Goal: Use online tool/utility: Utilize a website feature to perform a specific function

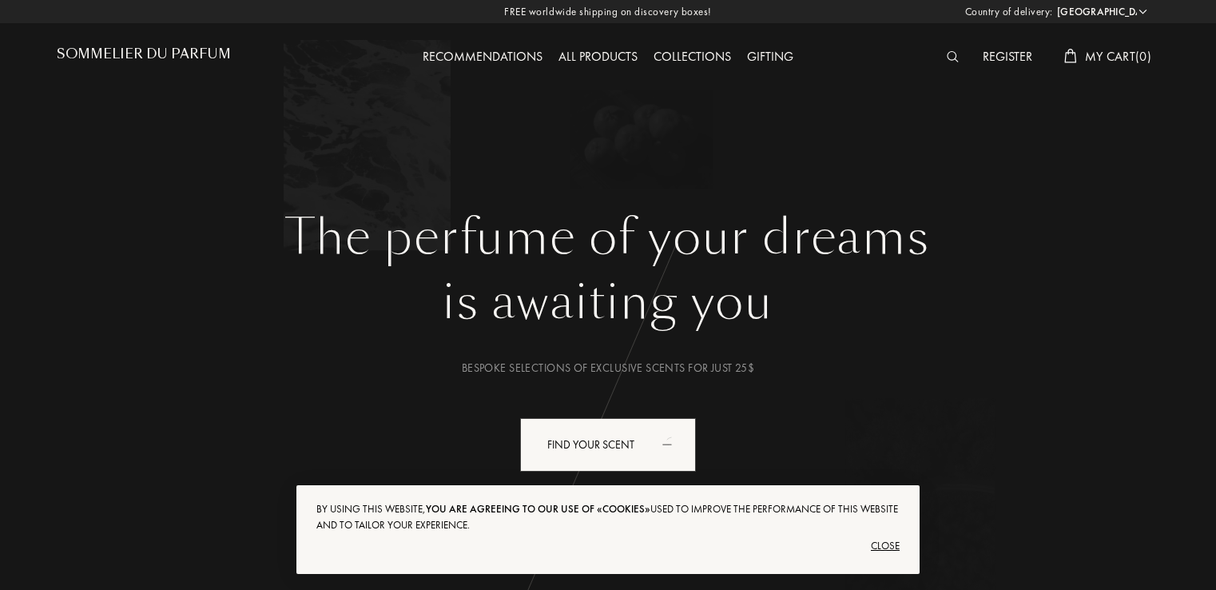
select select "US"
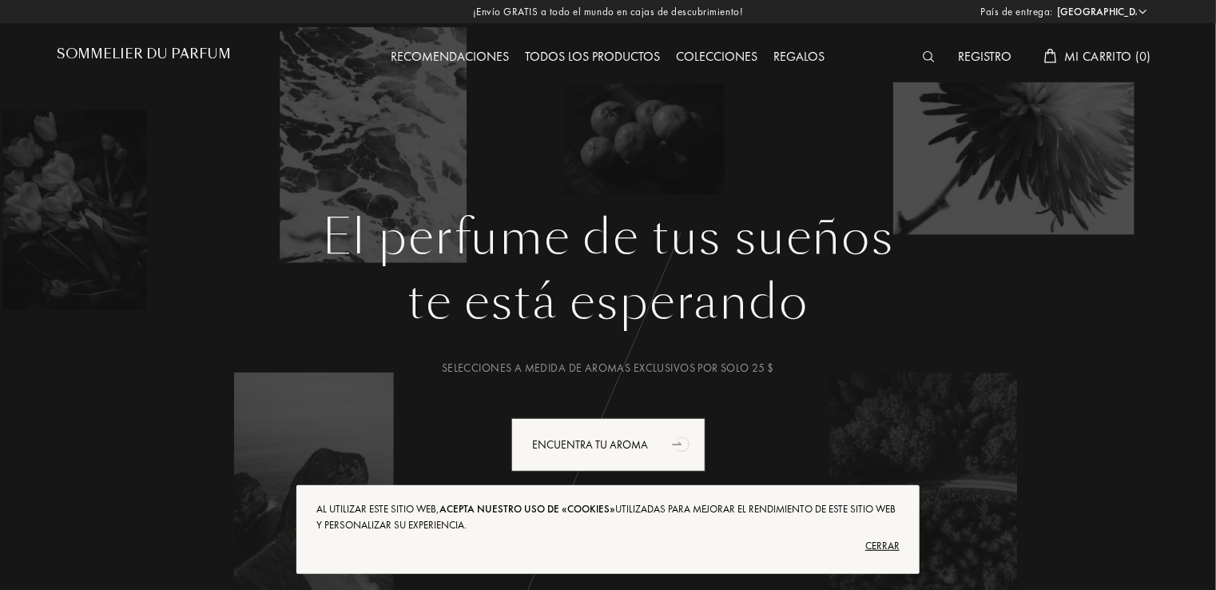
click at [980, 332] on div "te está esperando" at bounding box center [608, 302] width 1079 height 72
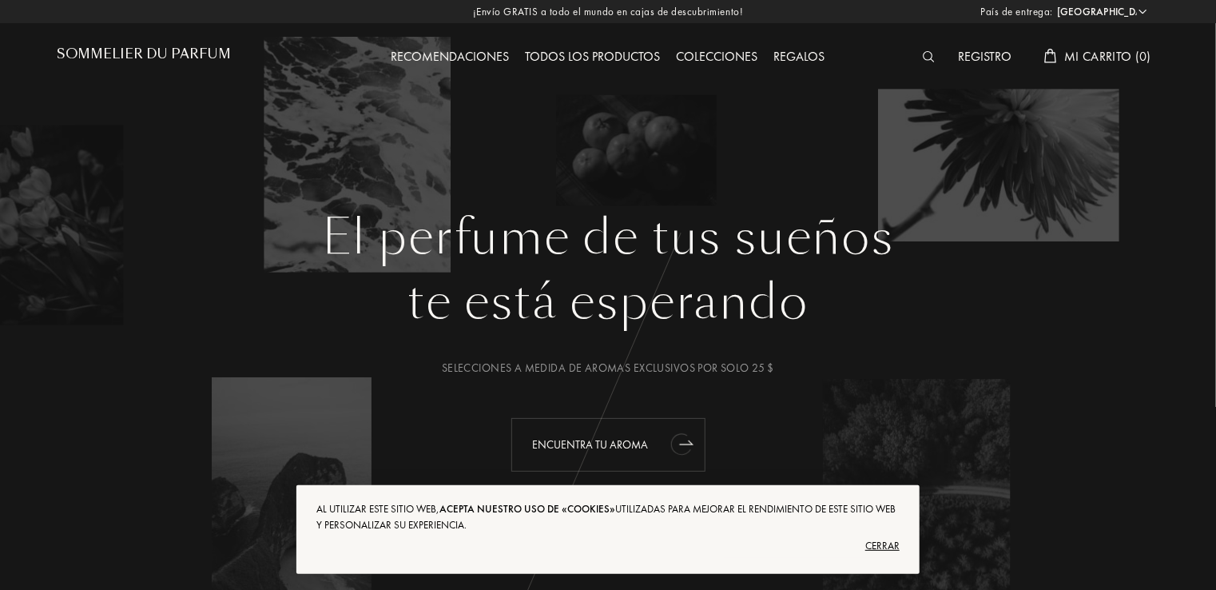
click at [678, 450] on icon "animación" at bounding box center [681, 444] width 22 height 23
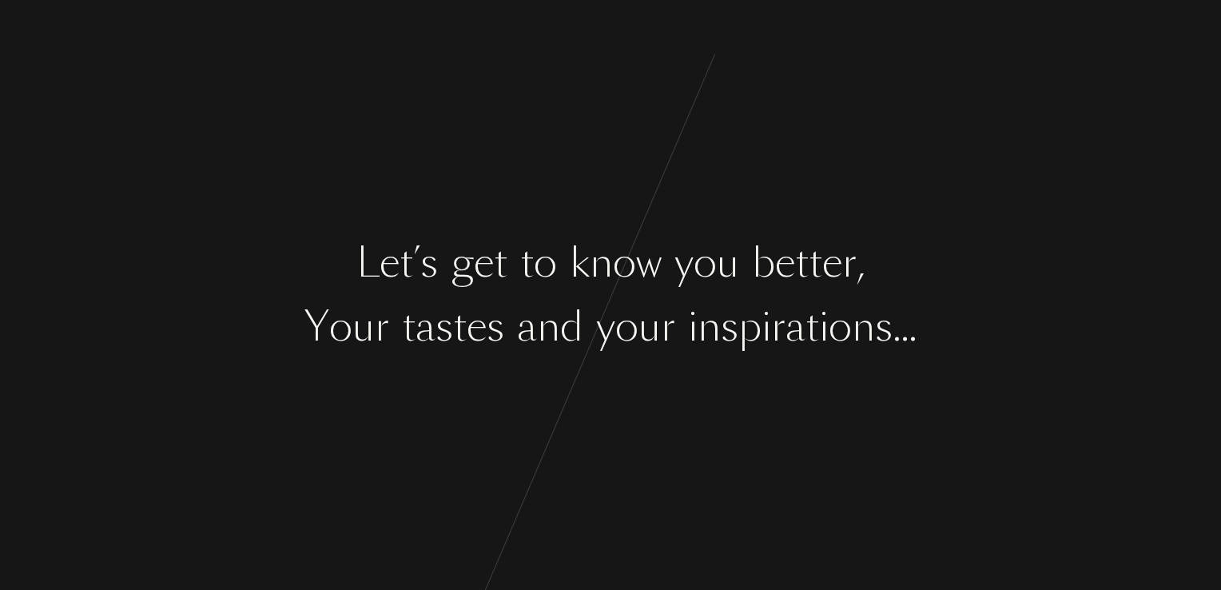
click at [930, 376] on div "L e t ’ s g e t t o k n o w y o u b e t t e r , Y o u r t a s t e s a n d y o u…" at bounding box center [610, 295] width 1221 height 590
click at [875, 324] on div "n" at bounding box center [863, 327] width 23 height 60
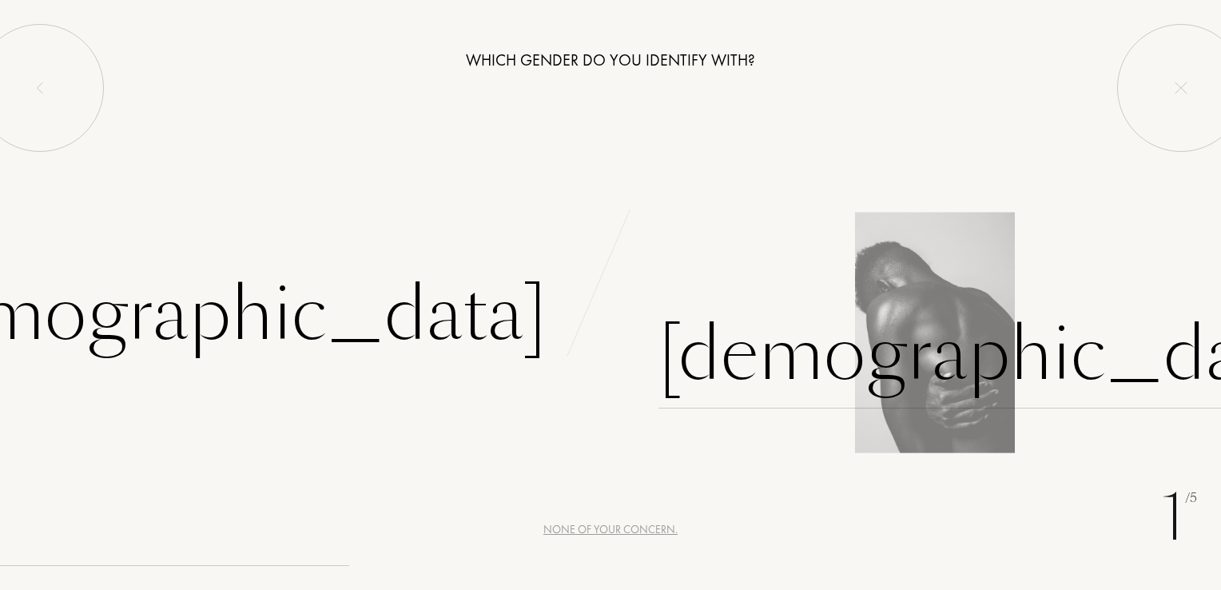
click at [751, 368] on div "[DEMOGRAPHIC_DATA]" at bounding box center [991, 354] width 667 height 108
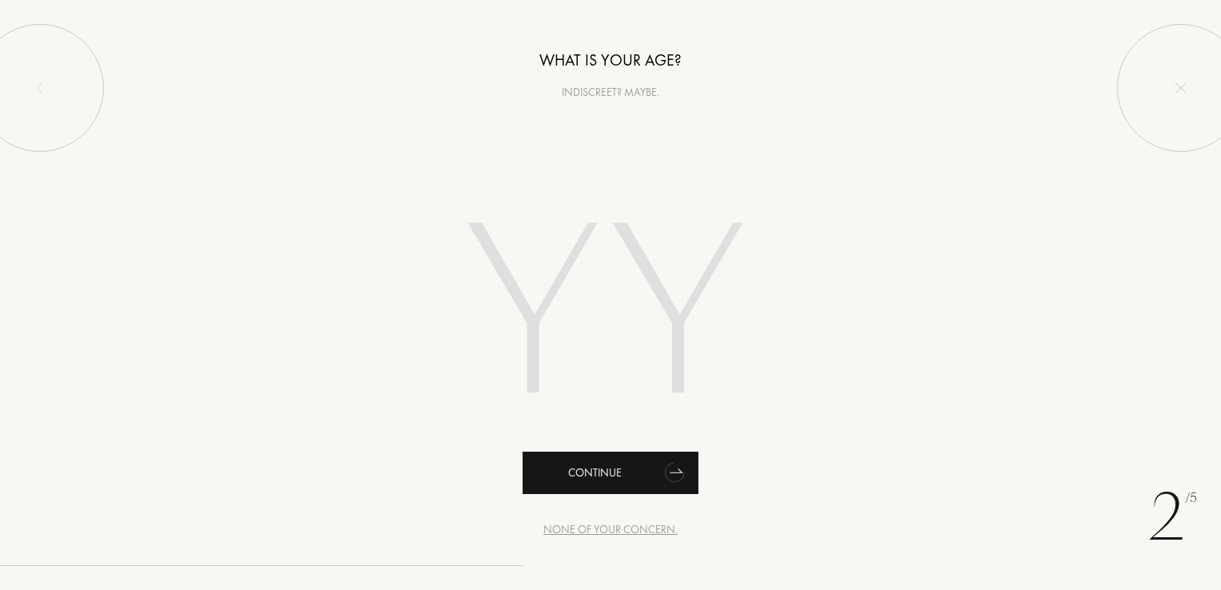
click at [667, 478] on icon "animation" at bounding box center [675, 471] width 32 height 32
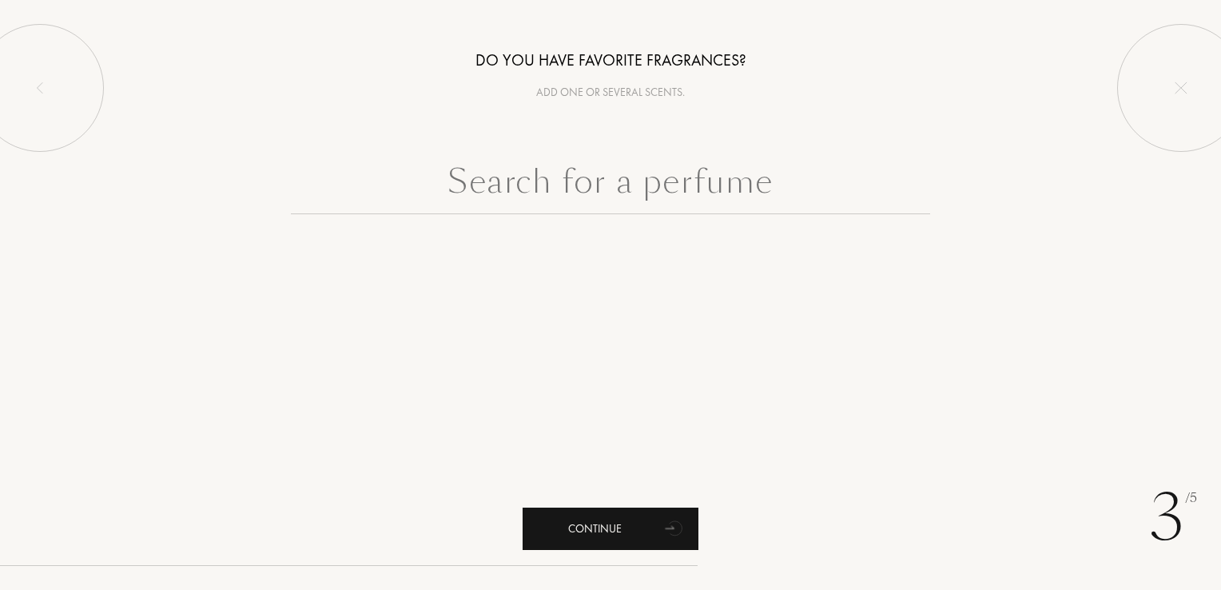
click at [671, 539] on icon "animation" at bounding box center [675, 527] width 32 height 32
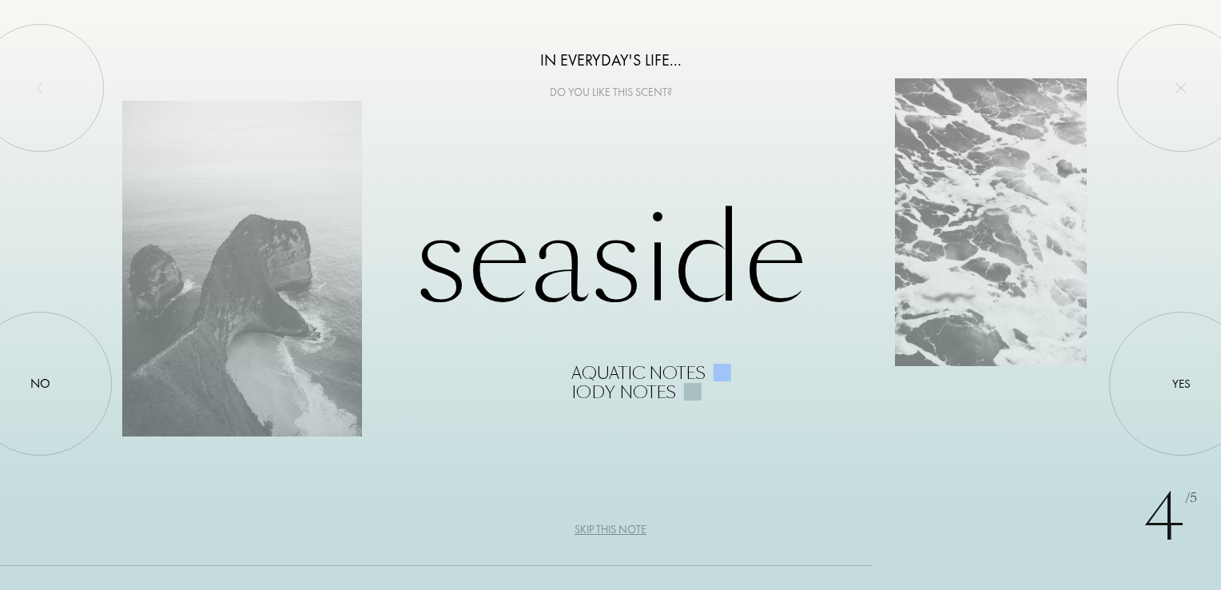
click at [705, 411] on div "4 /5 In everyday's life... Do you like this scent? Seaside Aquatic notes Iody n…" at bounding box center [610, 295] width 1221 height 590
click at [618, 527] on div "Skip this note" at bounding box center [610, 529] width 72 height 17
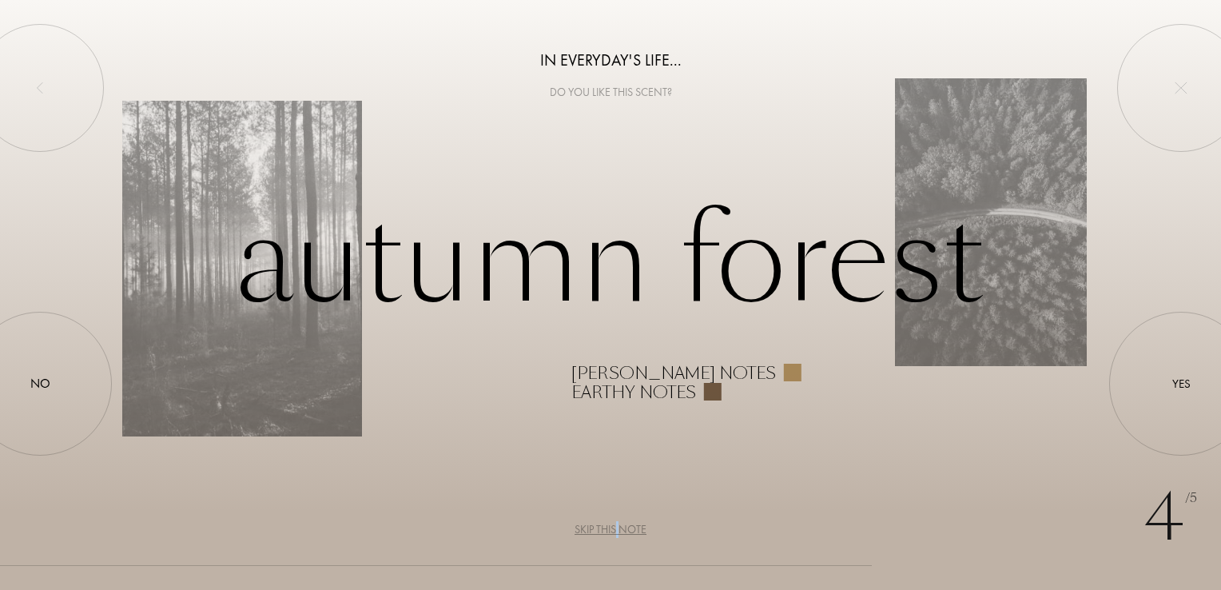
click at [617, 530] on div "Skip this note" at bounding box center [610, 529] width 72 height 17
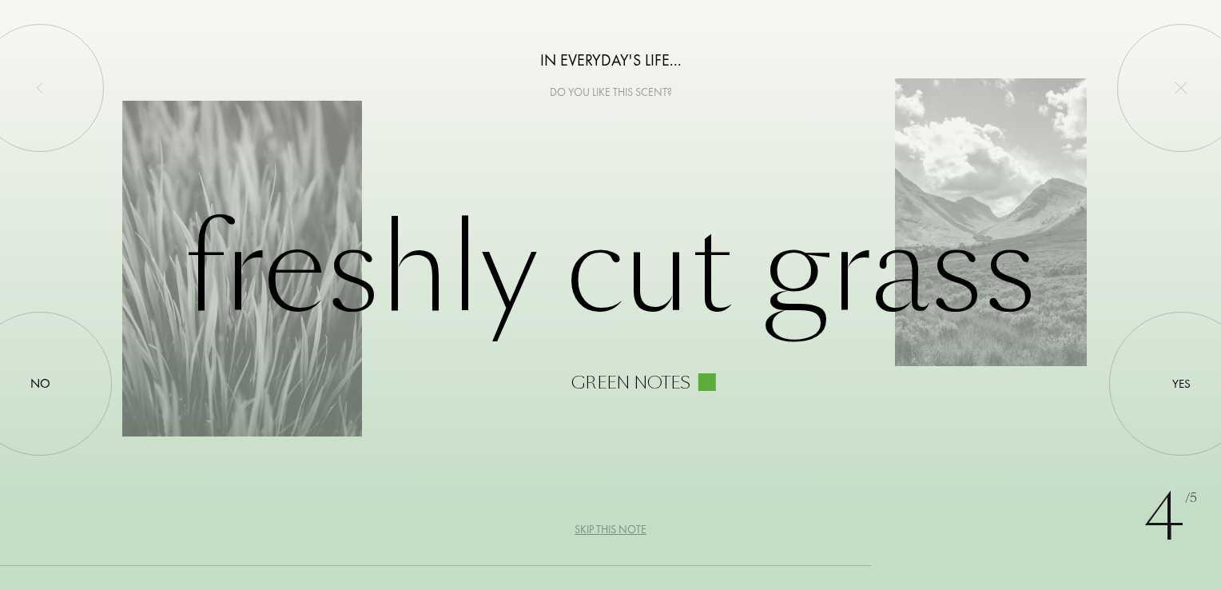
click at [617, 530] on div "Skip this note" at bounding box center [610, 529] width 72 height 17
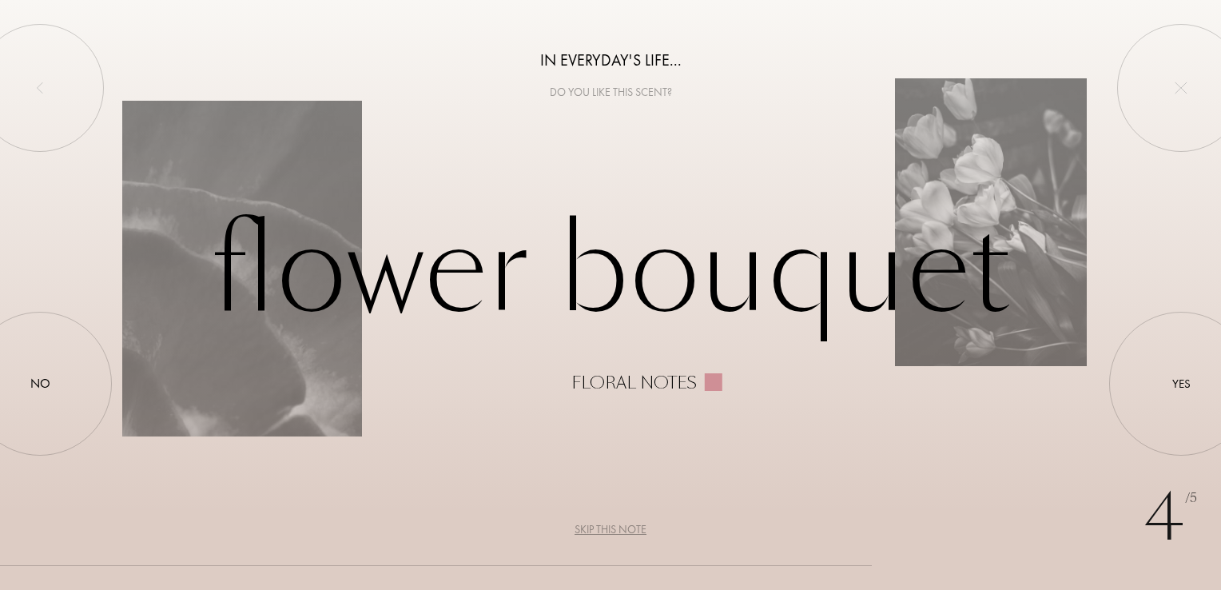
click at [617, 530] on div "Skip this note" at bounding box center [610, 529] width 72 height 17
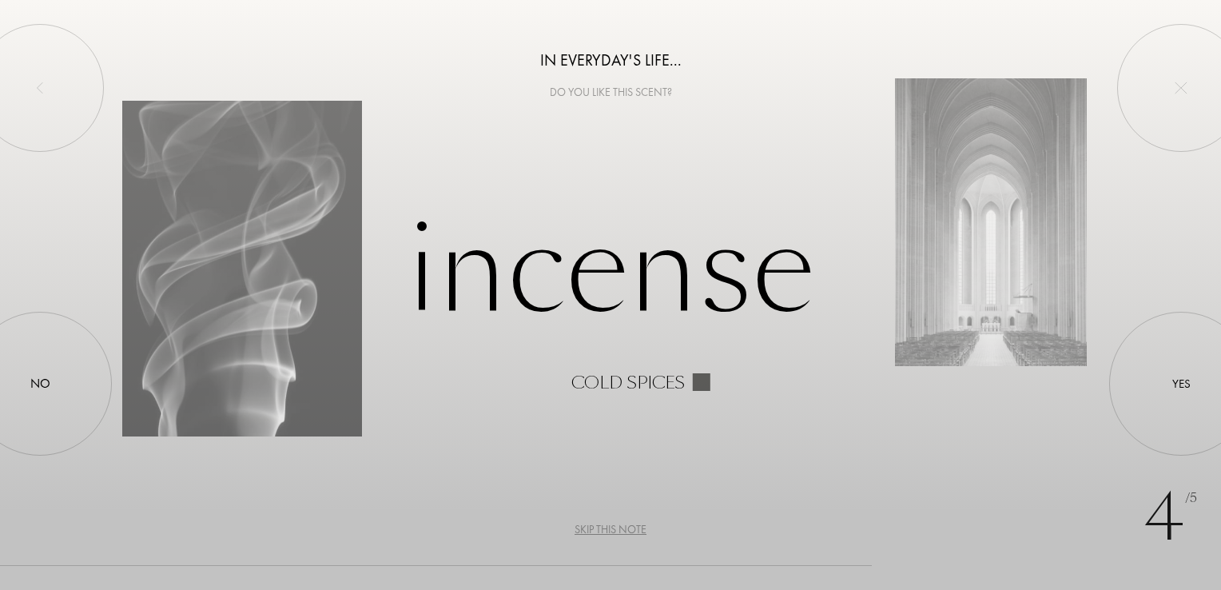
click at [617, 530] on div "Skip this note" at bounding box center [610, 529] width 72 height 17
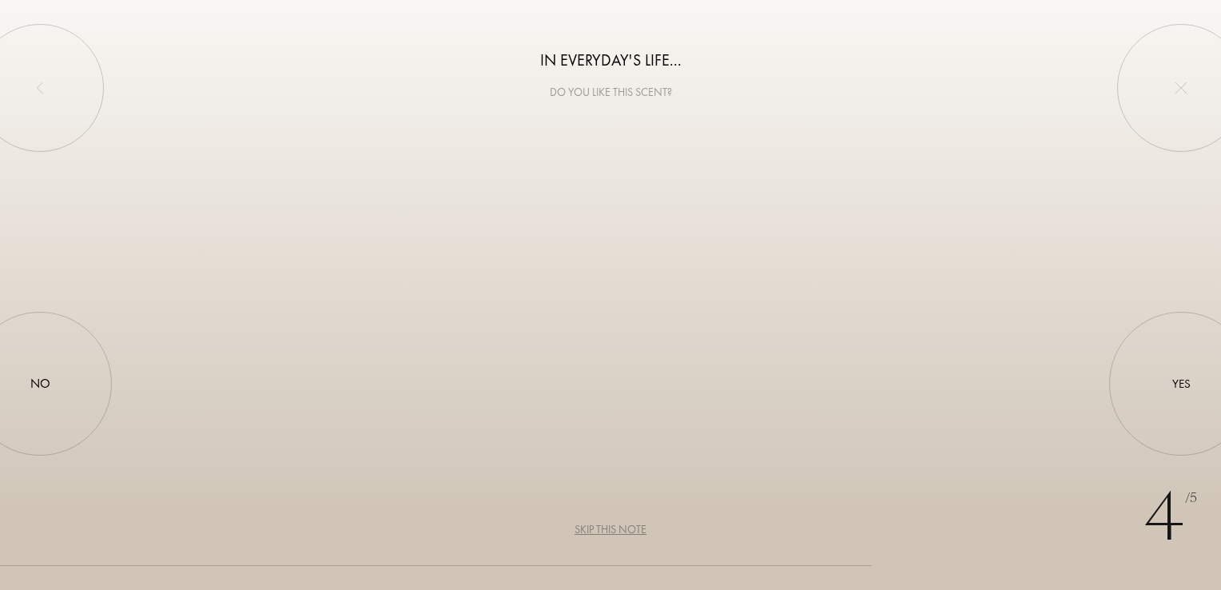
click at [617, 530] on div "Skip this note" at bounding box center [610, 529] width 72 height 17
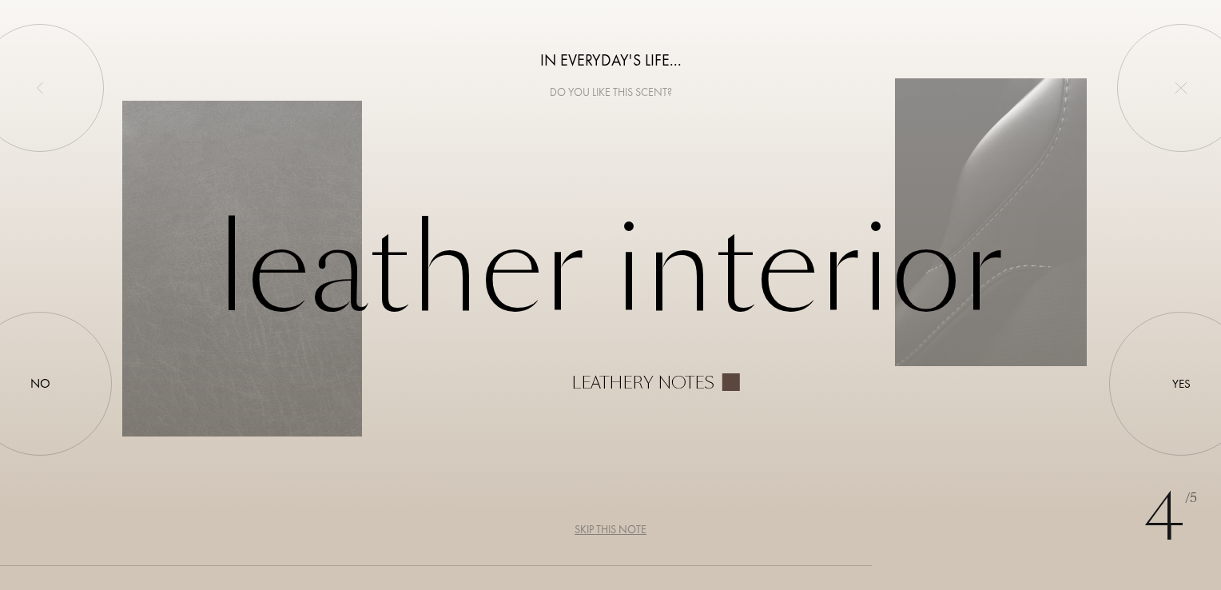
click at [617, 530] on div "Skip this note" at bounding box center [610, 529] width 72 height 17
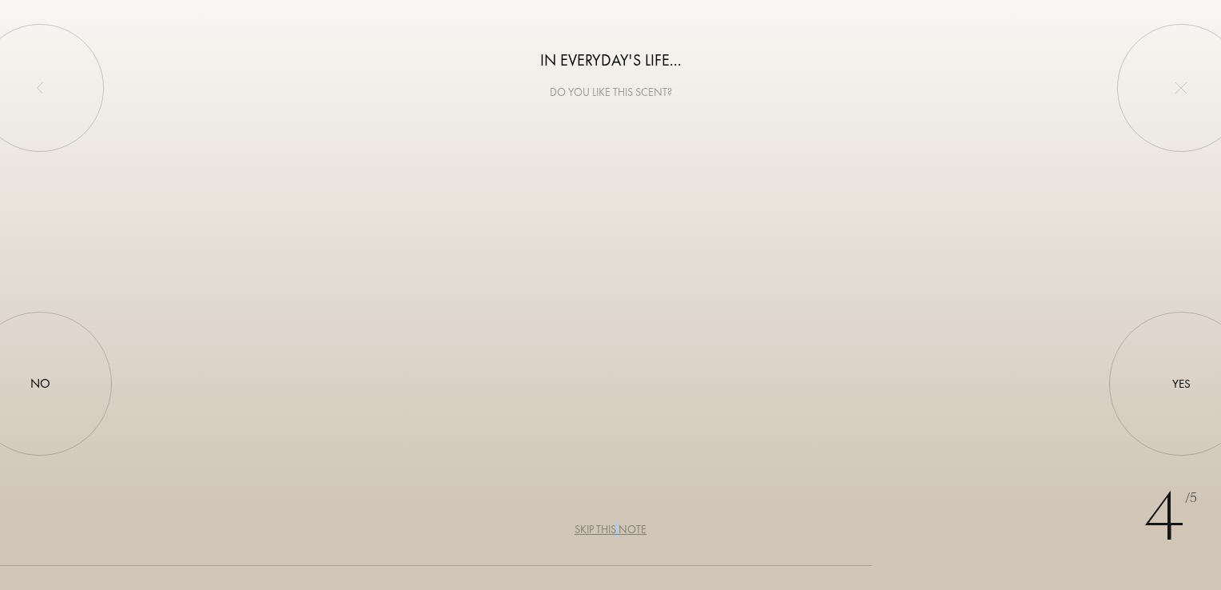
click at [617, 530] on div "Skip this note" at bounding box center [610, 529] width 72 height 17
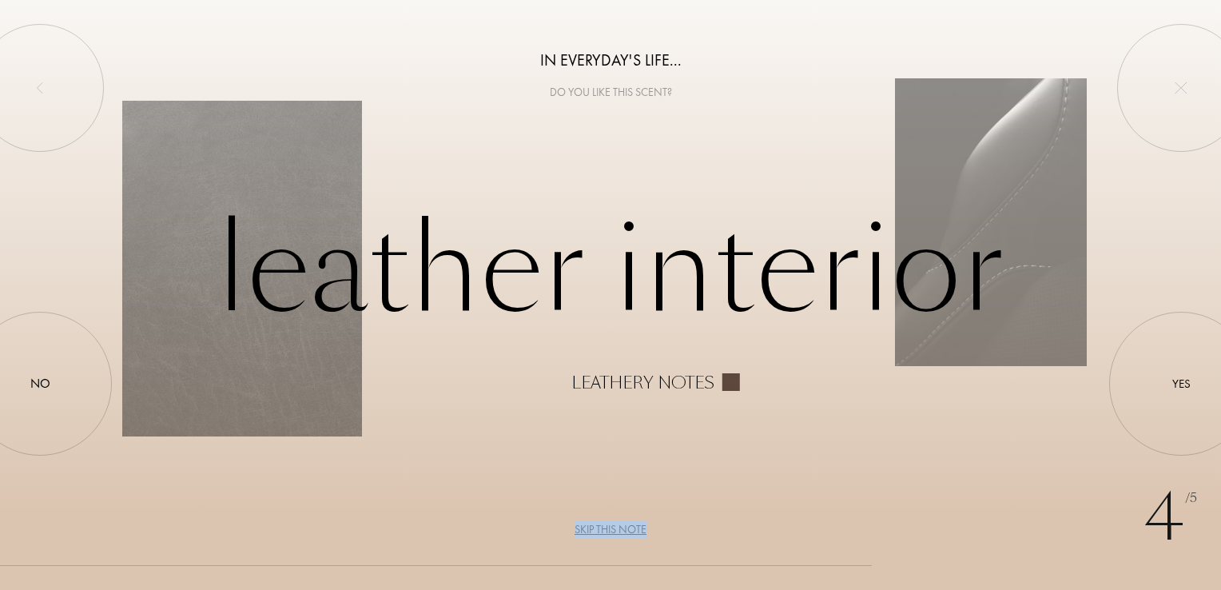
click at [617, 530] on div "Skip this note" at bounding box center [610, 529] width 72 height 17
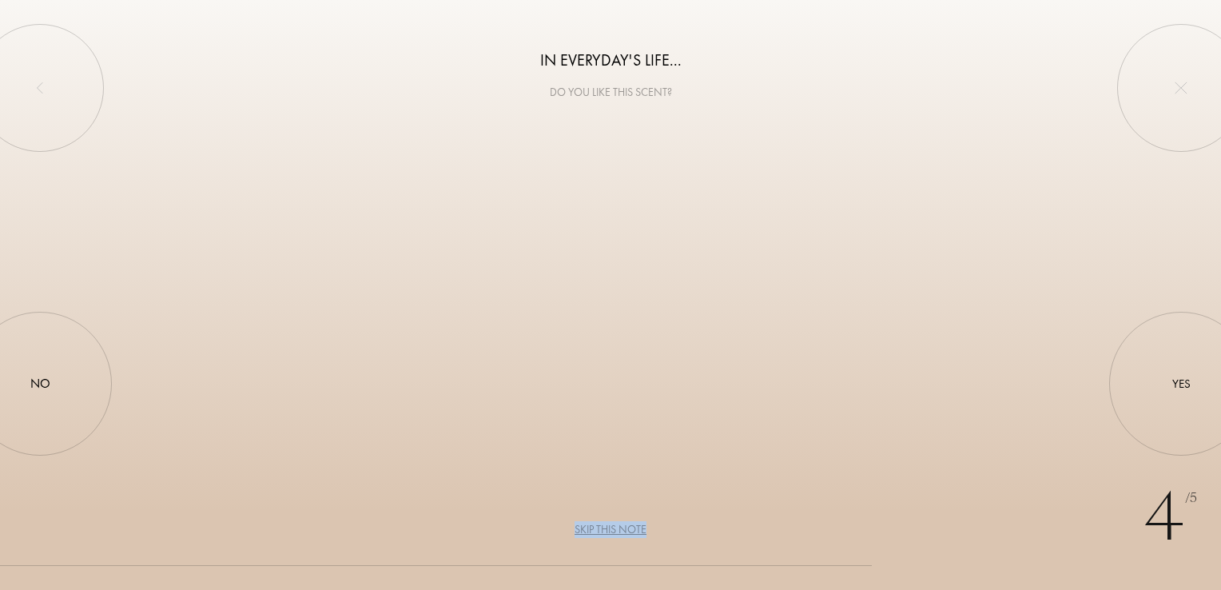
click at [617, 530] on div "Skip this note" at bounding box center [610, 529] width 72 height 17
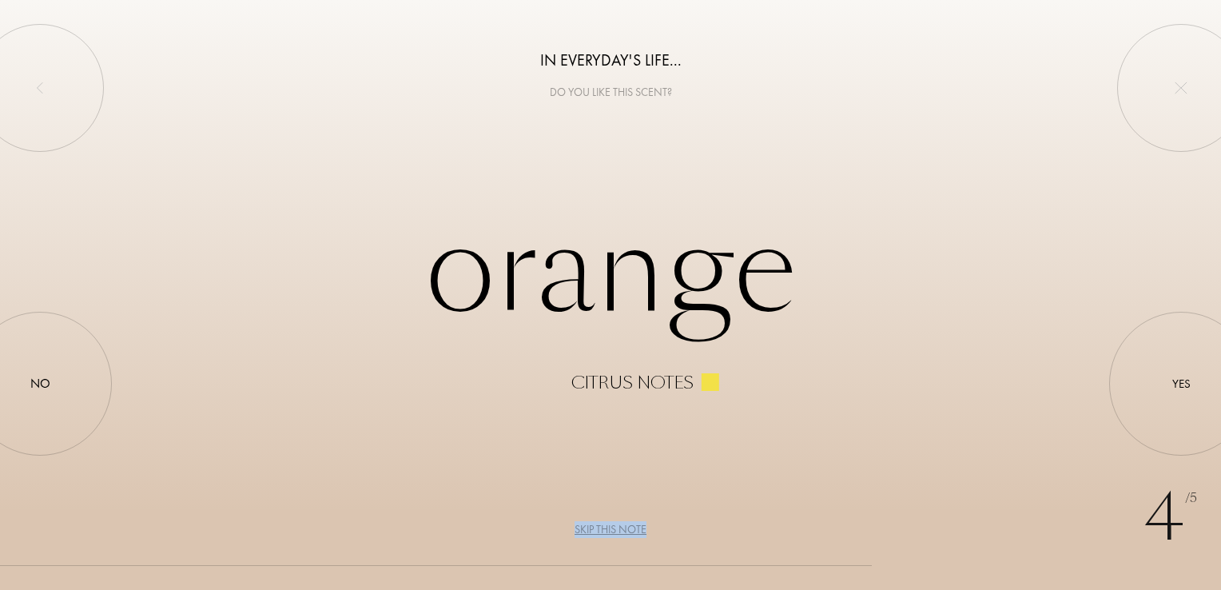
click at [617, 530] on div "Skip this note" at bounding box center [610, 529] width 72 height 17
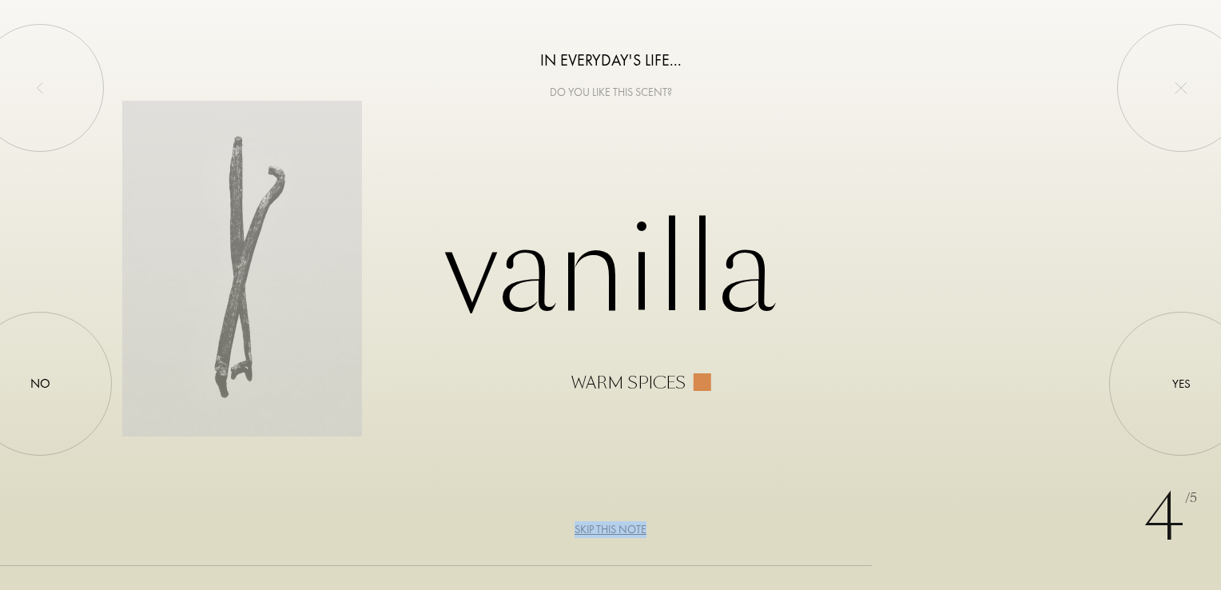
click at [617, 530] on div "Skip this note" at bounding box center [610, 529] width 72 height 17
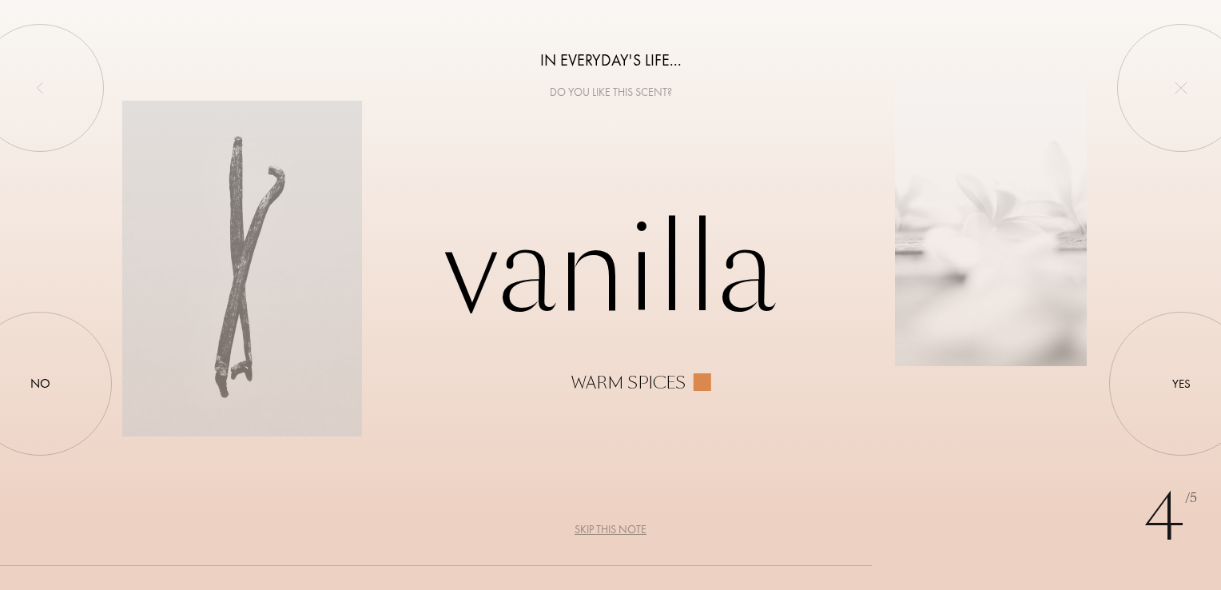
click at [617, 530] on div "Skip this note" at bounding box center [610, 529] width 72 height 17
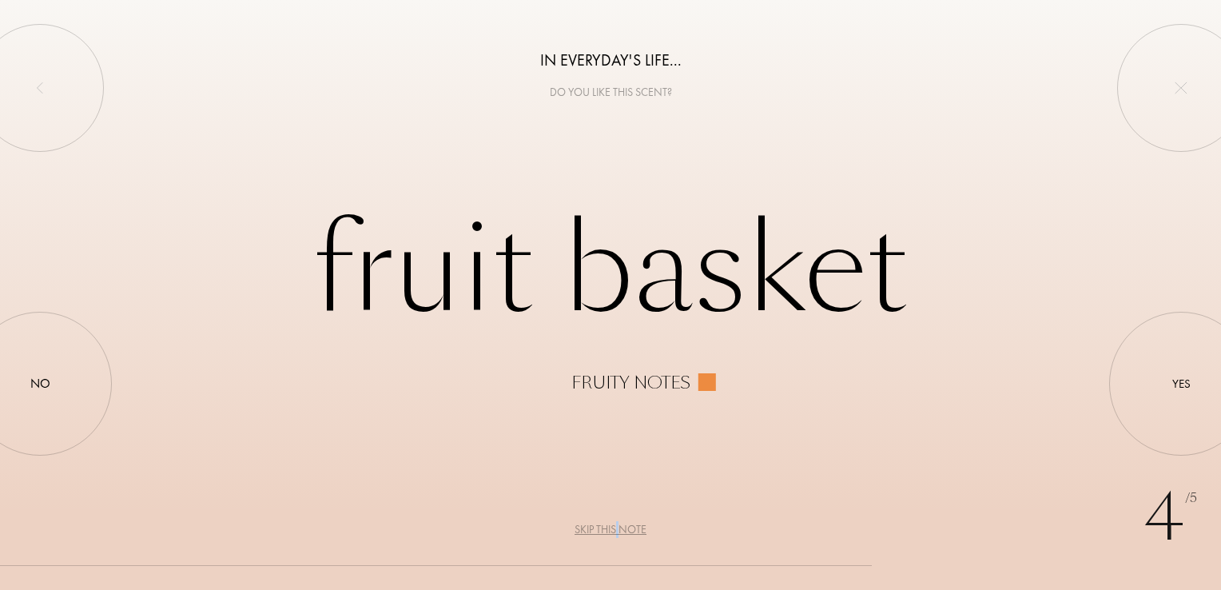
click at [617, 530] on div "Skip this note" at bounding box center [610, 529] width 72 height 17
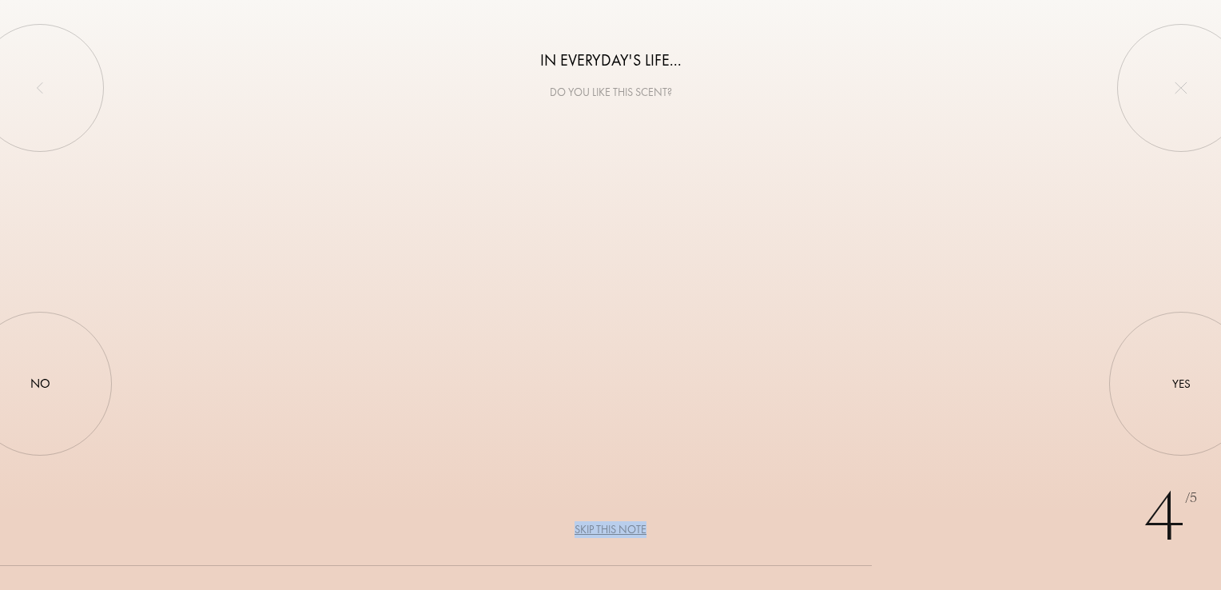
click at [617, 530] on div "Skip this note" at bounding box center [610, 529] width 72 height 17
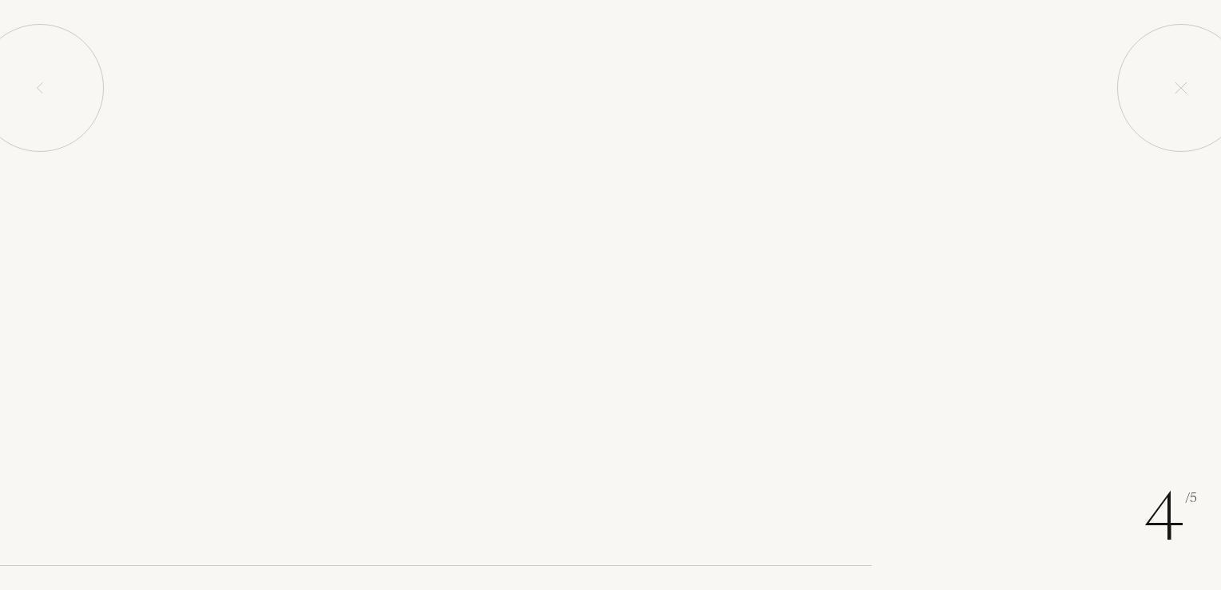
click at [617, 530] on div "Skip this note" at bounding box center [610, 529] width 72 height 17
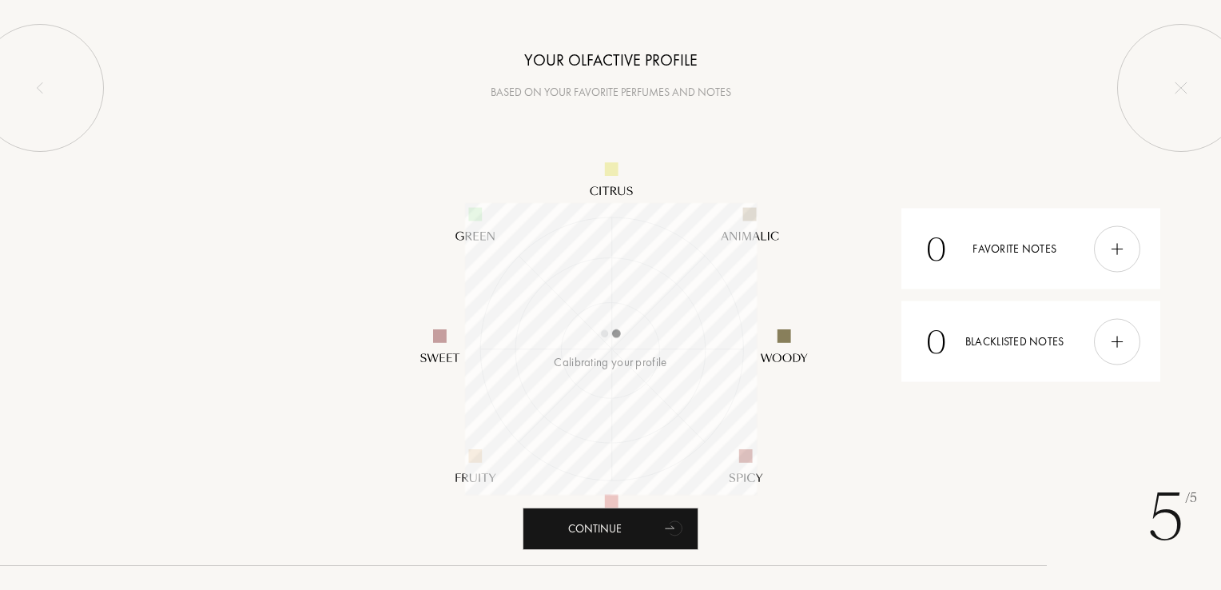
scroll to position [292, 292]
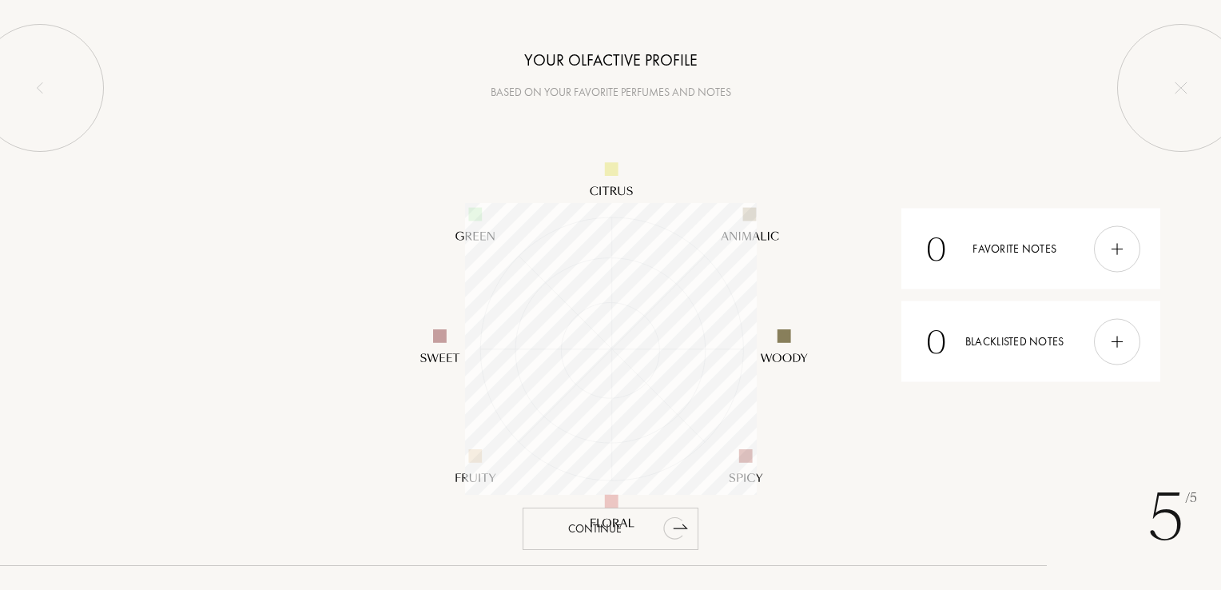
click at [674, 526] on icon "animation" at bounding box center [673, 528] width 20 height 22
